Goal: Task Accomplishment & Management: Manage account settings

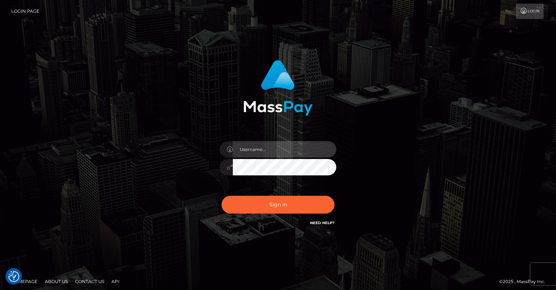
click at [262, 147] on input "text" at bounding box center [285, 149] width 104 height 16
type input "oli.fanvue"
click at [281, 154] on input "text" at bounding box center [285, 149] width 104 height 16
type input "oli.fanvue"
